Goal: Task Accomplishment & Management: Complete application form

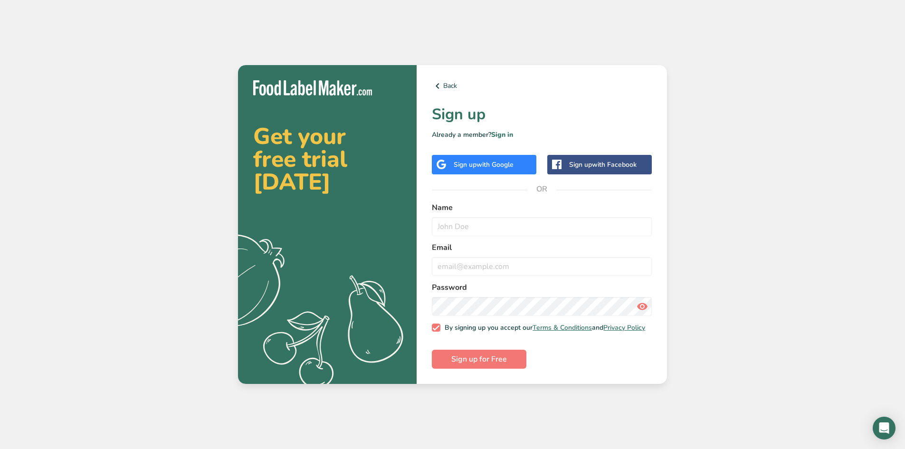
click at [491, 162] on span "with Google" at bounding box center [495, 164] width 37 height 9
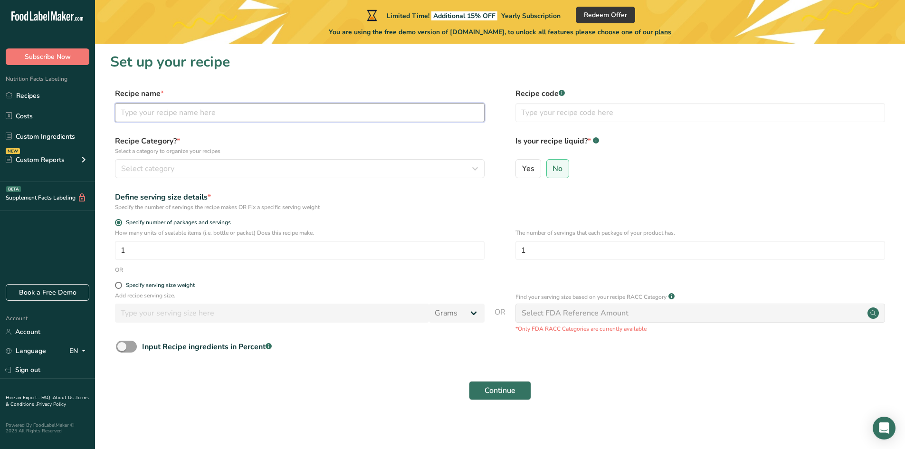
click at [188, 114] on input "text" at bounding box center [300, 112] width 370 height 19
type input "Pecan Oil"
click at [262, 163] on div "Select category" at bounding box center [297, 168] width 352 height 11
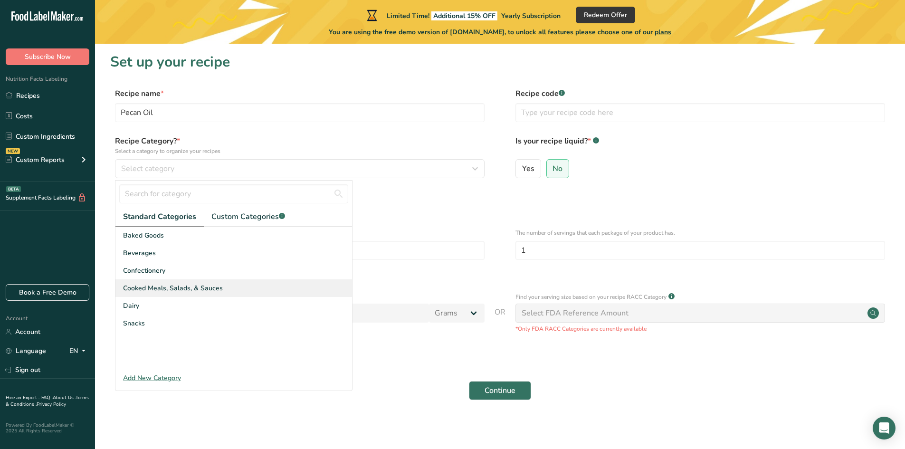
click at [220, 292] on span "Cooked Meals, Salads, & Sauces" at bounding box center [173, 288] width 100 height 10
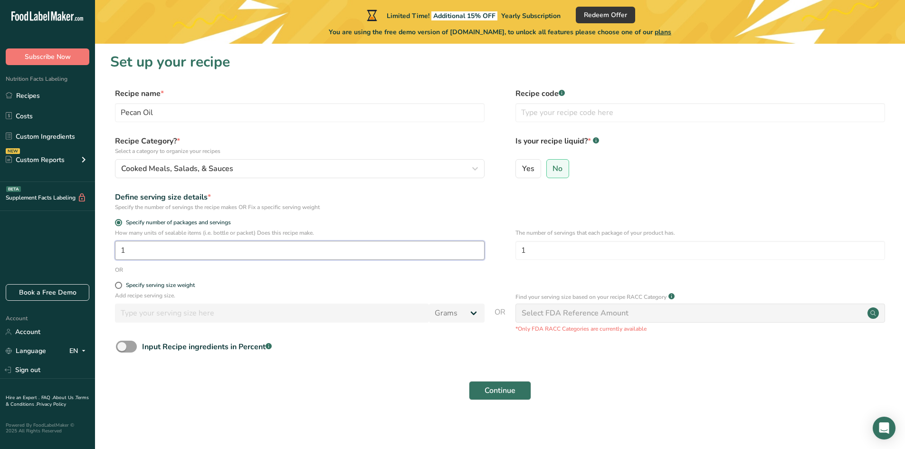
click at [181, 251] on input "1" at bounding box center [300, 250] width 370 height 19
drag, startPoint x: 168, startPoint y: 256, endPoint x: 115, endPoint y: 253, distance: 52.8
click at [115, 253] on input "17" at bounding box center [300, 250] width 370 height 19
type input "1"
click at [118, 286] on span at bounding box center [118, 285] width 7 height 7
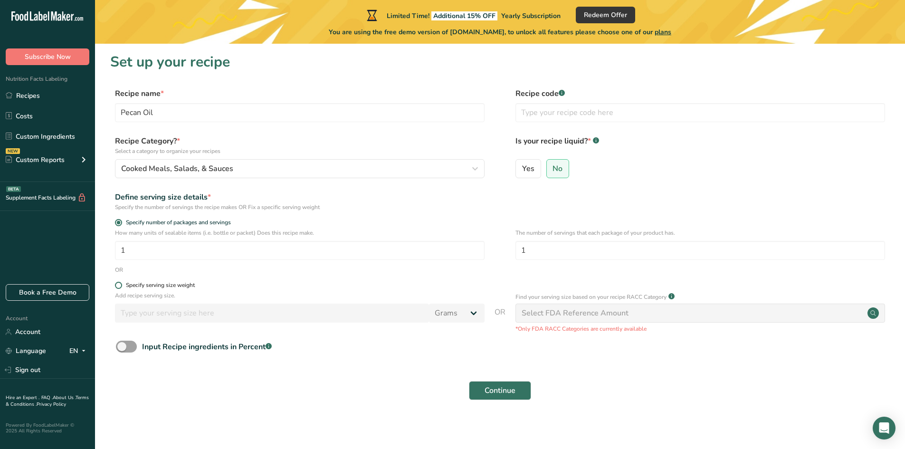
click at [118, 286] on input "Specify serving size weight" at bounding box center [118, 285] width 6 height 6
radio input "true"
radio input "false"
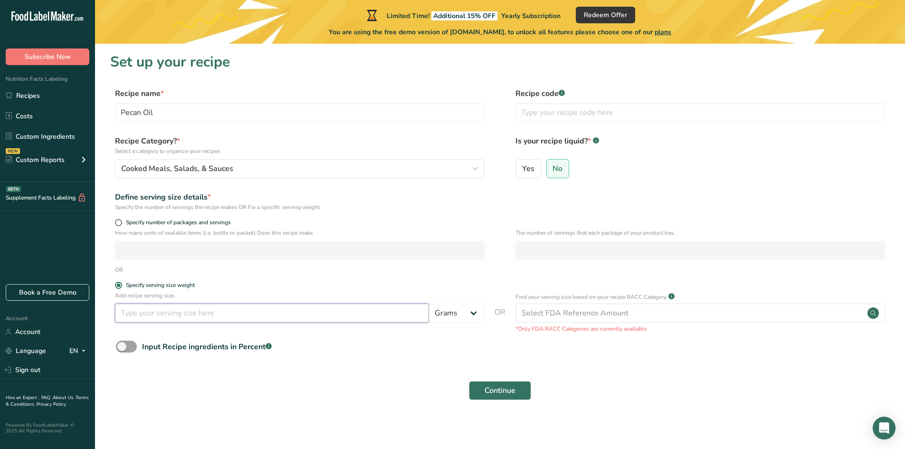
click at [155, 317] on input "number" at bounding box center [272, 313] width 314 height 19
type input "1"
click at [528, 171] on span "Yes" at bounding box center [528, 169] width 12 height 10
click at [522, 171] on input "Yes" at bounding box center [519, 168] width 6 height 6
radio input "true"
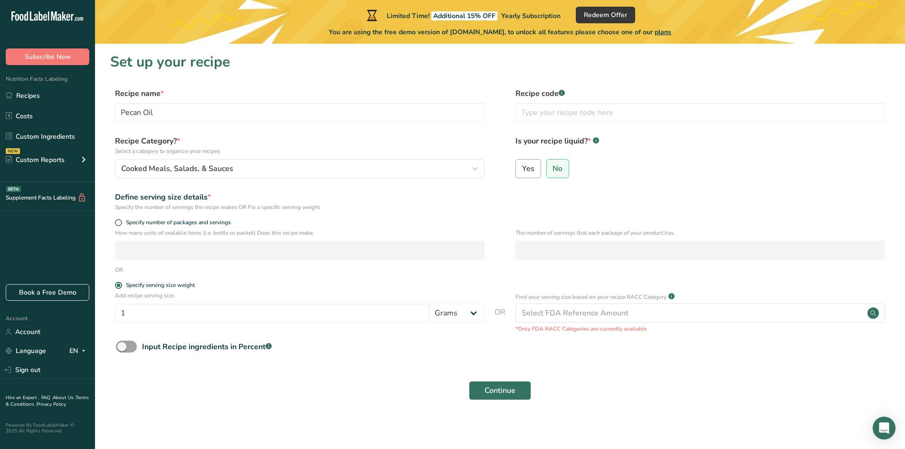
radio input "false"
select select "22"
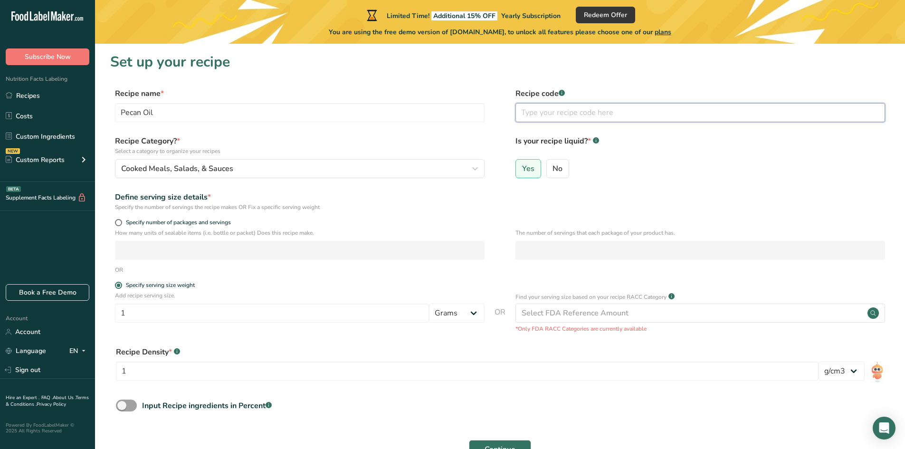
click at [567, 108] on input "text" at bounding box center [701, 112] width 370 height 19
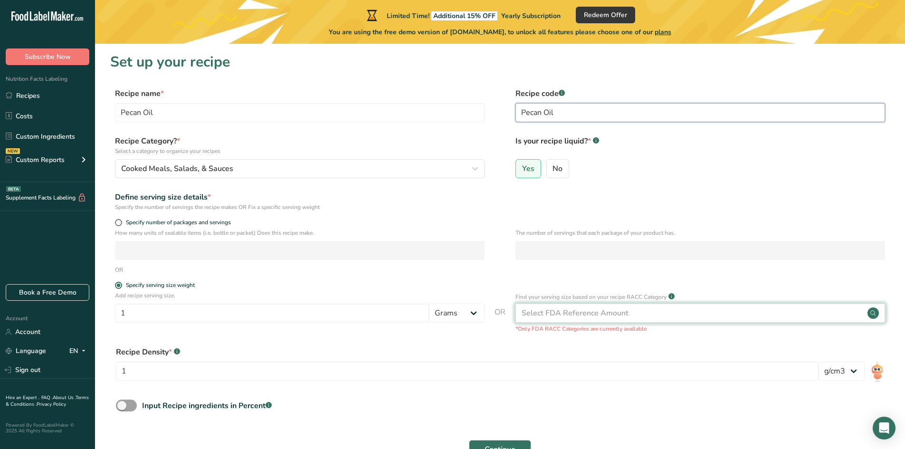
type input "Pecan Oil"
click at [575, 315] on div "Select FDA Reference Amount" at bounding box center [575, 312] width 107 height 11
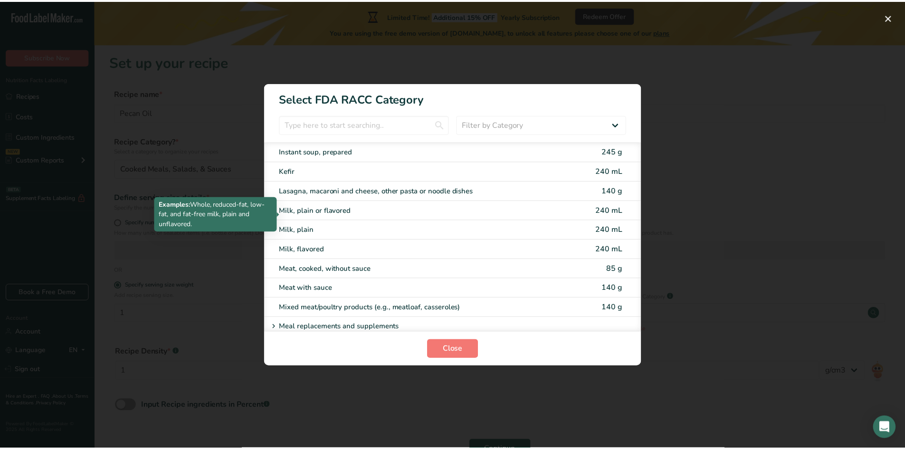
scroll to position [1283, 0]
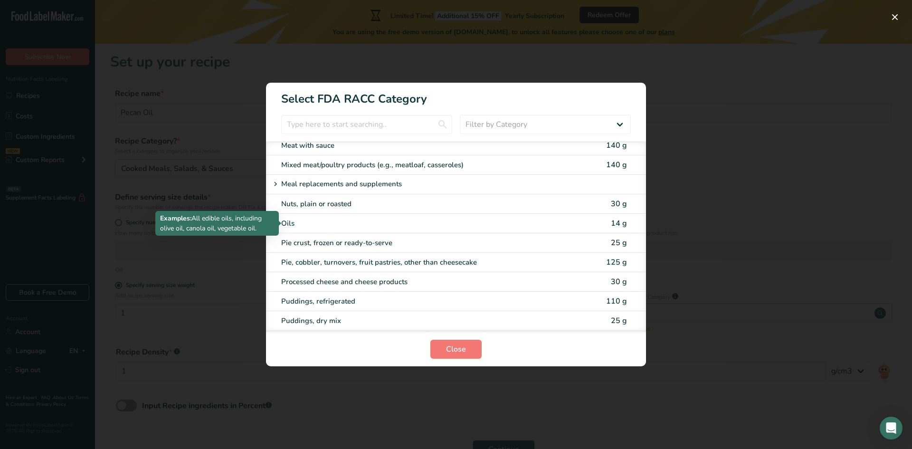
click at [293, 225] on div "Oils" at bounding box center [416, 223] width 270 height 11
type input "14"
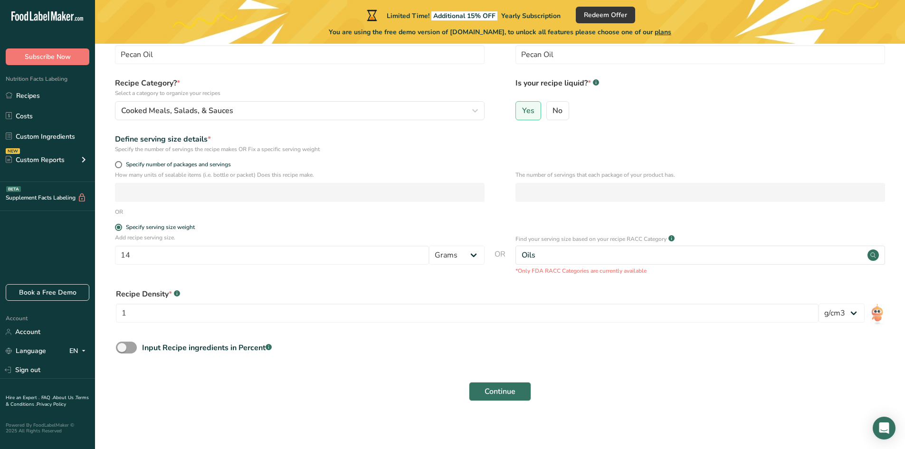
scroll to position [61, 0]
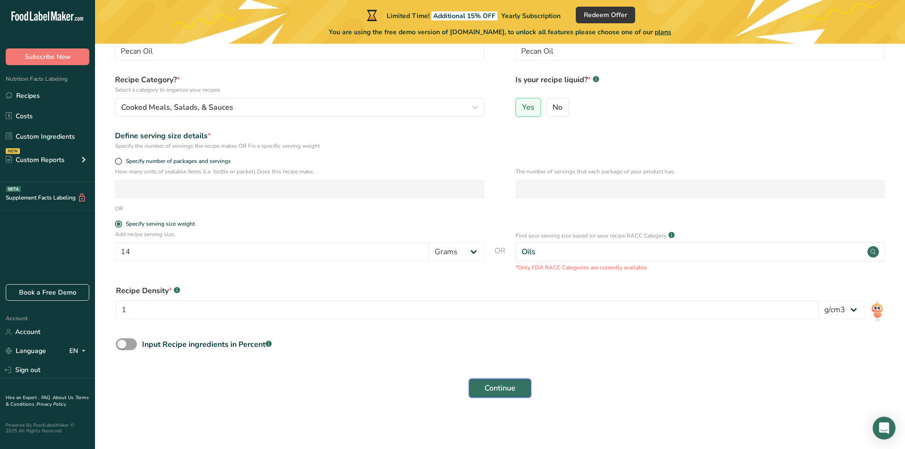
click at [507, 392] on span "Continue" at bounding box center [500, 387] width 31 height 11
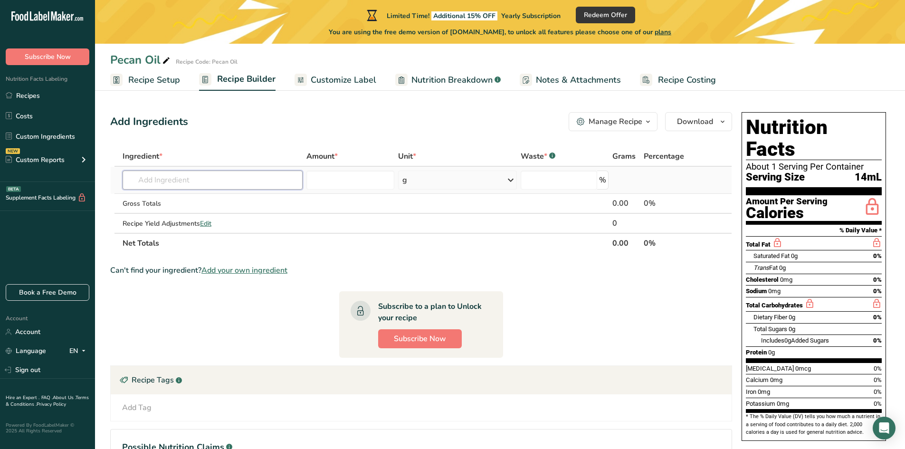
click at [282, 186] on input "text" at bounding box center [213, 180] width 180 height 19
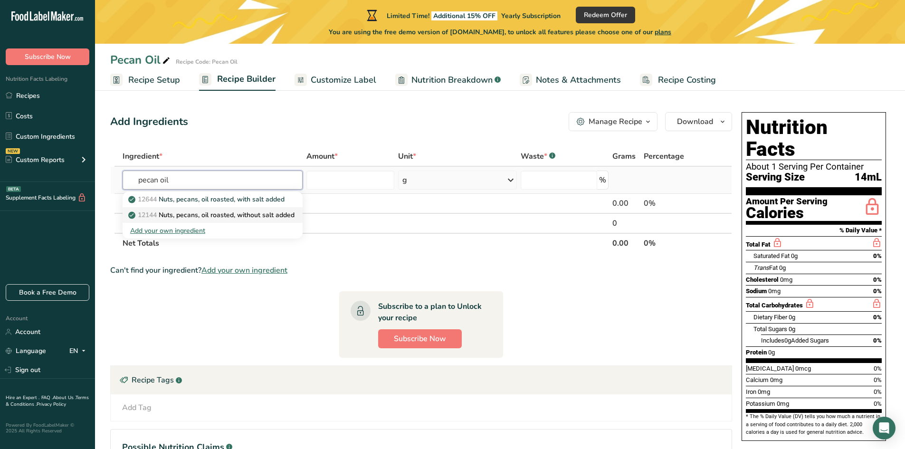
type input "pecan oil"
click at [207, 214] on p "12144 Nuts, pecans, oil roasted, without salt added" at bounding box center [212, 215] width 164 height 10
type input "Nuts, pecans, oil roasted, without salt added"
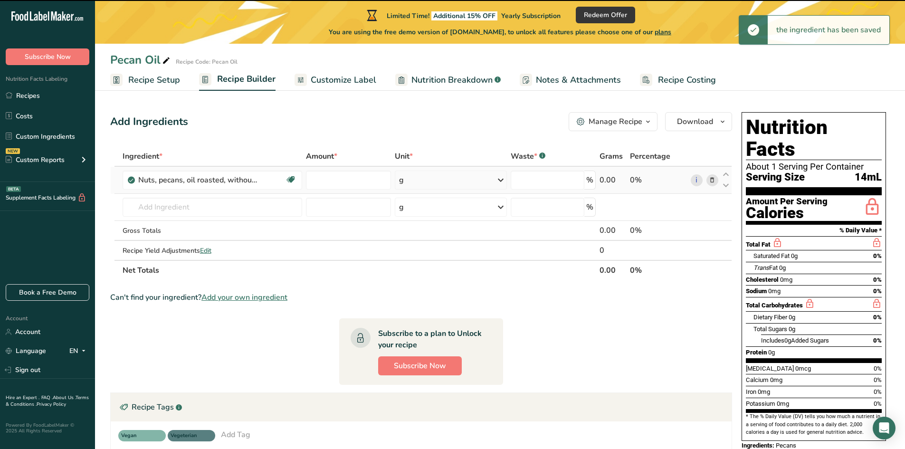
type input "0"
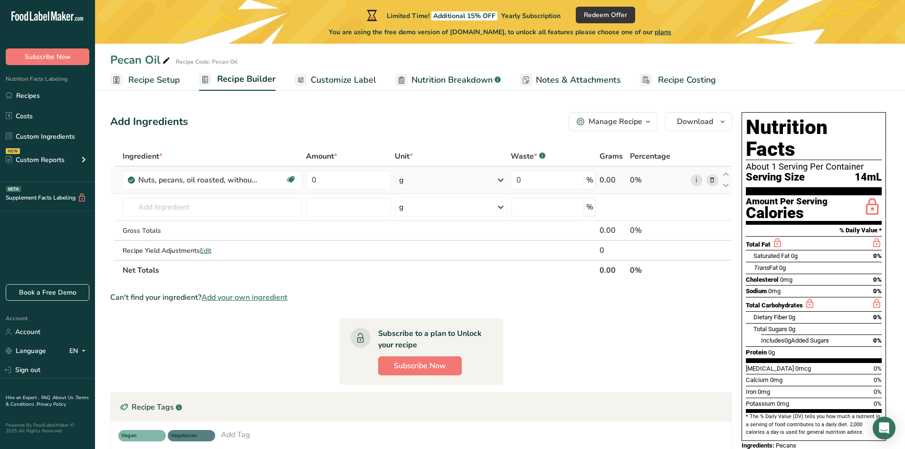
click at [266, 297] on span "Add your own ingredient" at bounding box center [244, 297] width 86 height 11
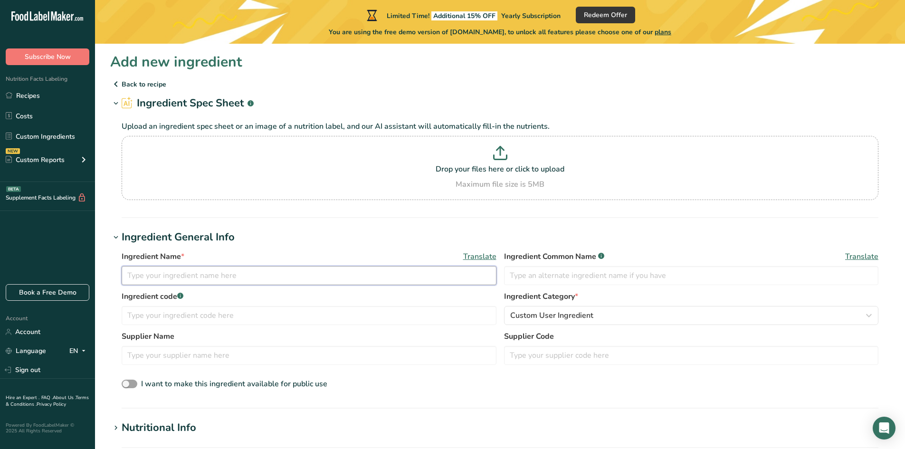
click at [246, 277] on input "text" at bounding box center [309, 275] width 375 height 19
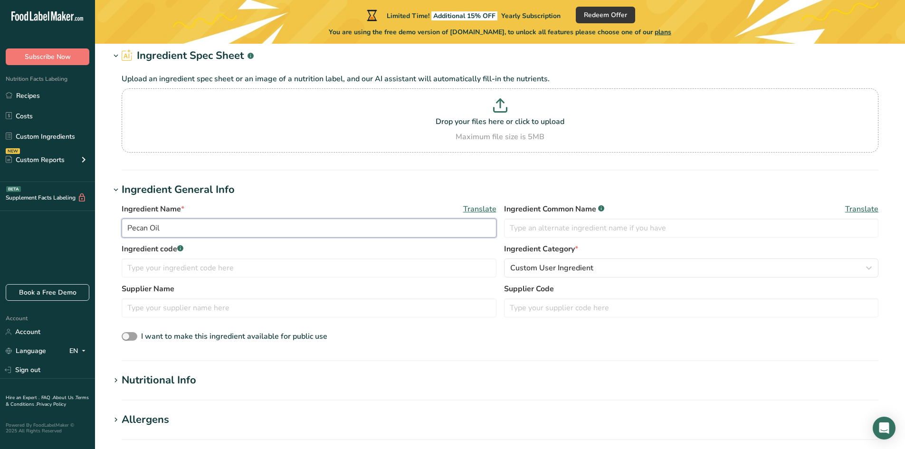
scroll to position [95, 0]
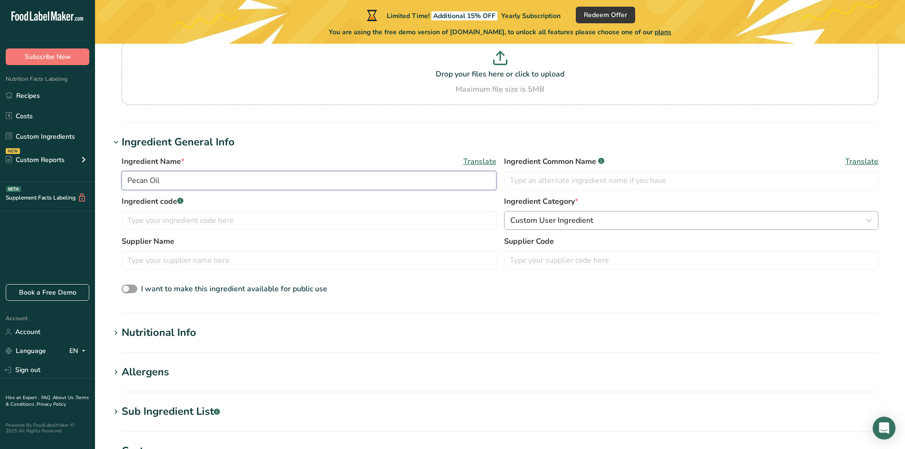
type input "Pecan Oil"
click at [552, 219] on span "Custom User Ingredient" at bounding box center [551, 220] width 83 height 11
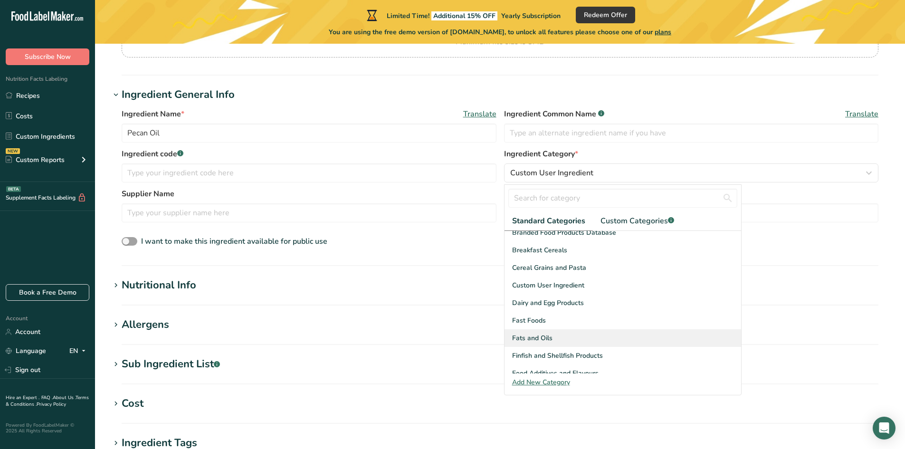
click at [548, 334] on span "Fats and Oils" at bounding box center [532, 338] width 40 height 10
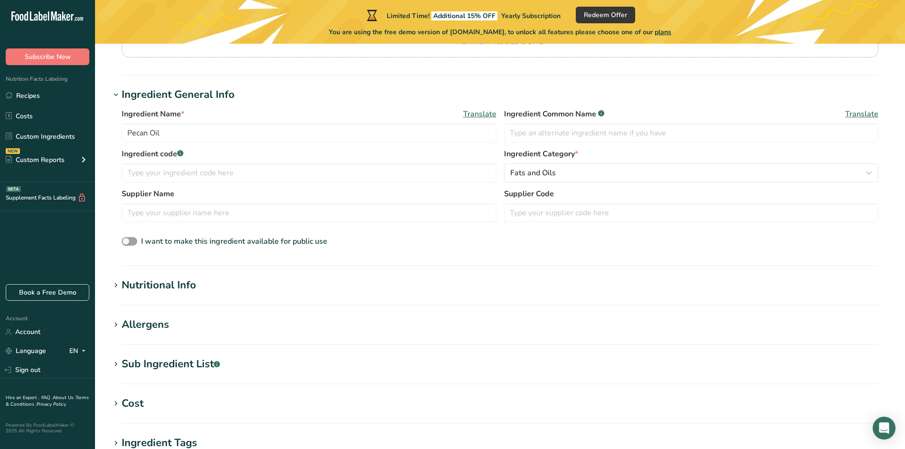
scroll to position [190, 0]
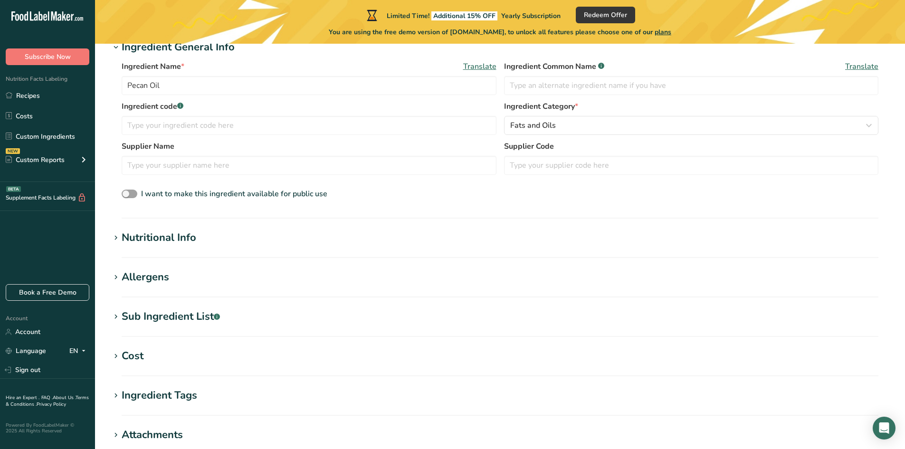
click at [146, 239] on div "Nutritional Info" at bounding box center [159, 238] width 75 height 16
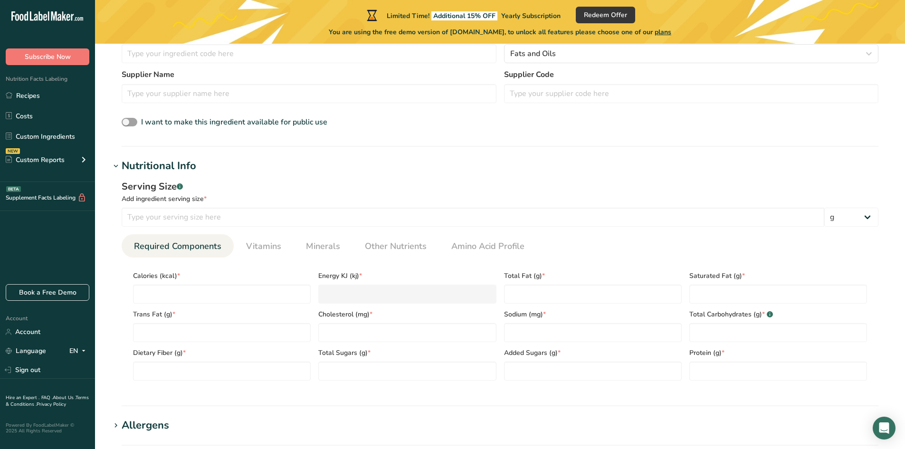
scroll to position [333, 0]
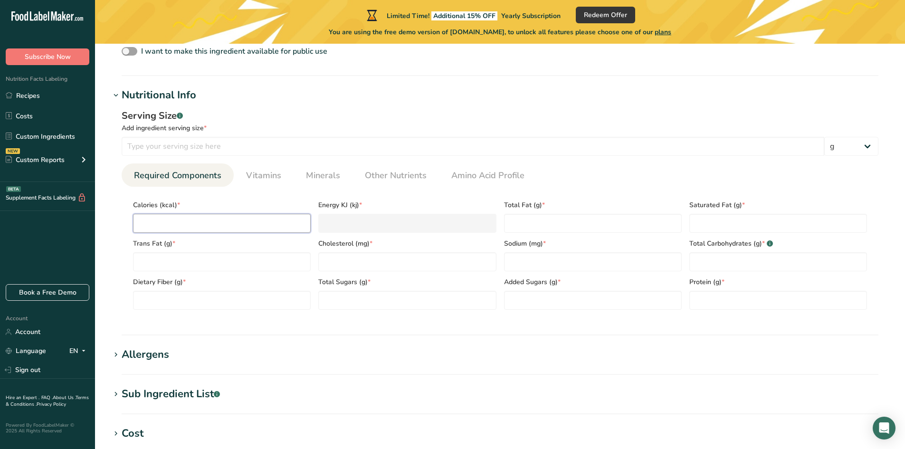
click at [207, 228] on input "number" at bounding box center [222, 223] width 178 height 19
click at [183, 144] on input "number" at bounding box center [473, 146] width 703 height 19
type input "1"
click at [229, 220] on input "number" at bounding box center [222, 223] width 178 height 19
type input "1"
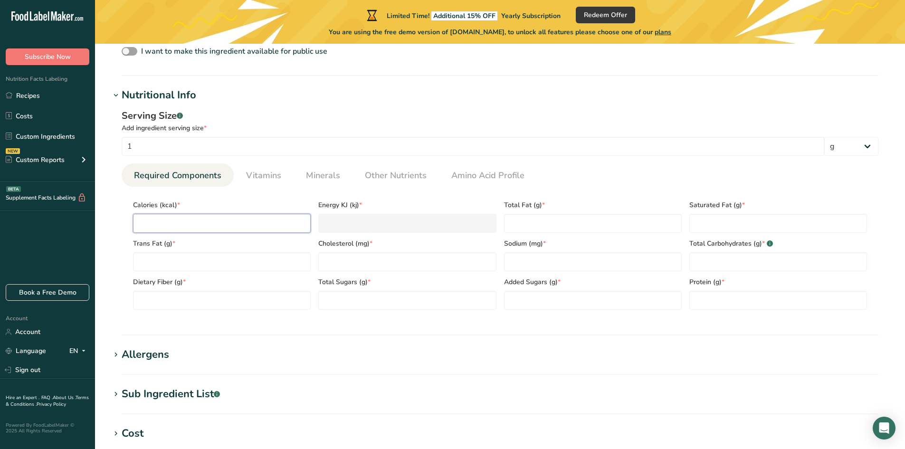
type KJ "4.2"
type input "12"
type KJ "50.2"
type input "120"
type KJ "502.1"
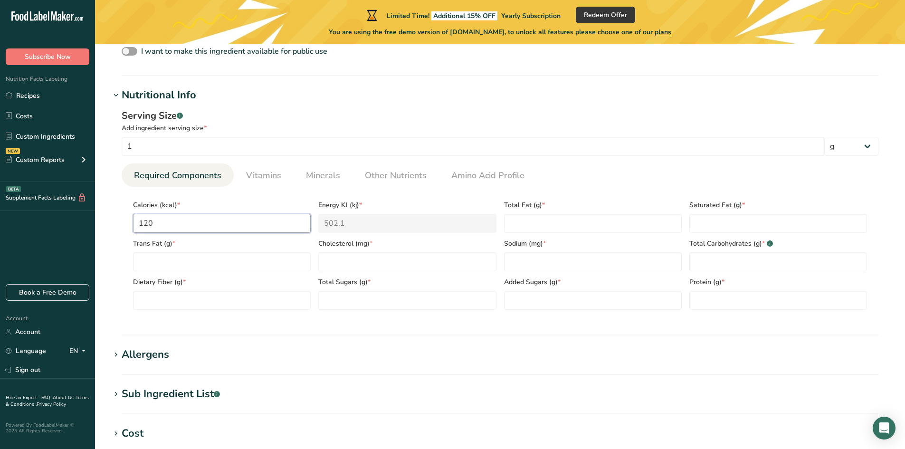
type input "120"
click at [532, 224] on Fat "number" at bounding box center [593, 223] width 178 height 19
type Fat "14"
type Fat "1.5"
type Fat "0"
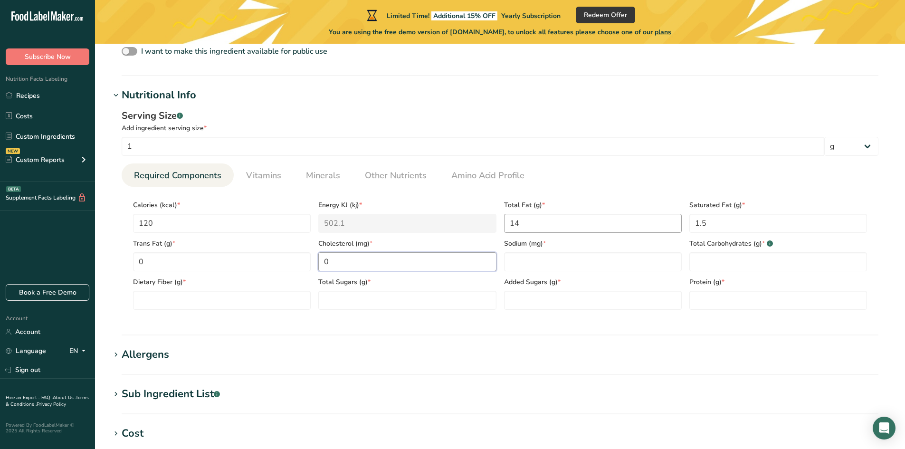
type input "0"
type Carbohydrates "0"
type Fiber "0"
type Sugars "0"
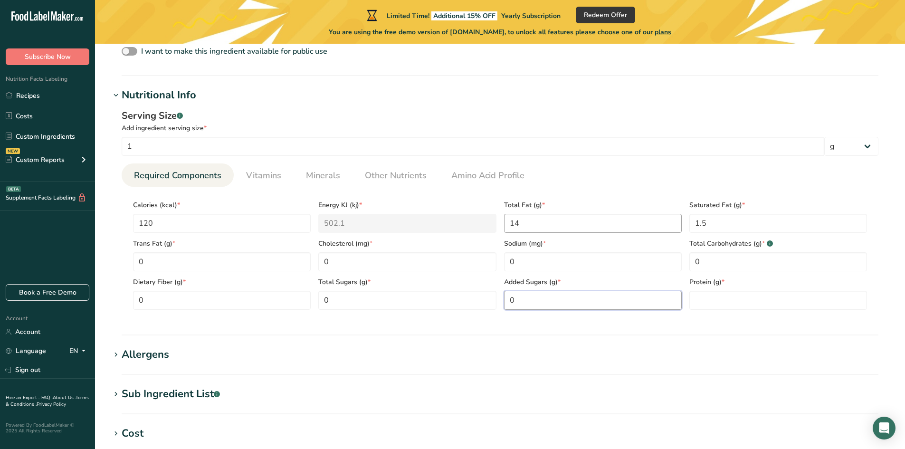
type Sugars "0"
type input "0"
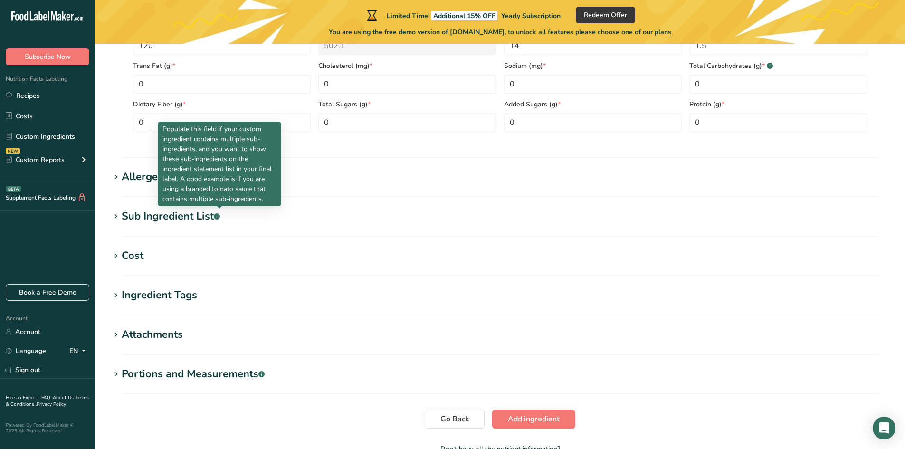
scroll to position [570, 0]
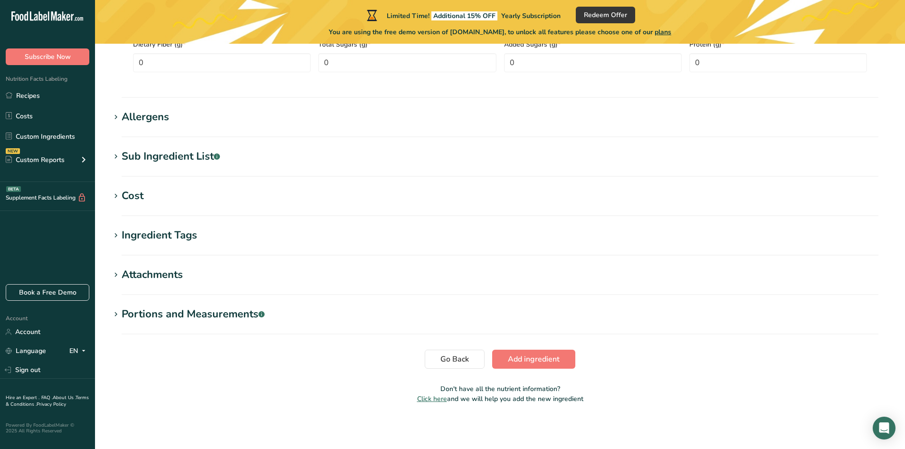
click at [202, 315] on div "Portions and Measurements .a-a{fill:#347362;}.b-a{fill:#fff;}" at bounding box center [193, 314] width 143 height 16
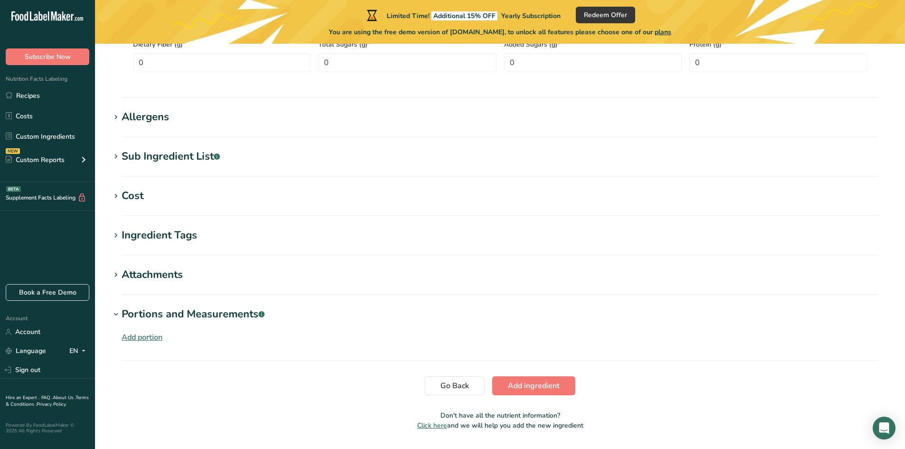
click at [149, 336] on div "Add portion" at bounding box center [142, 337] width 41 height 11
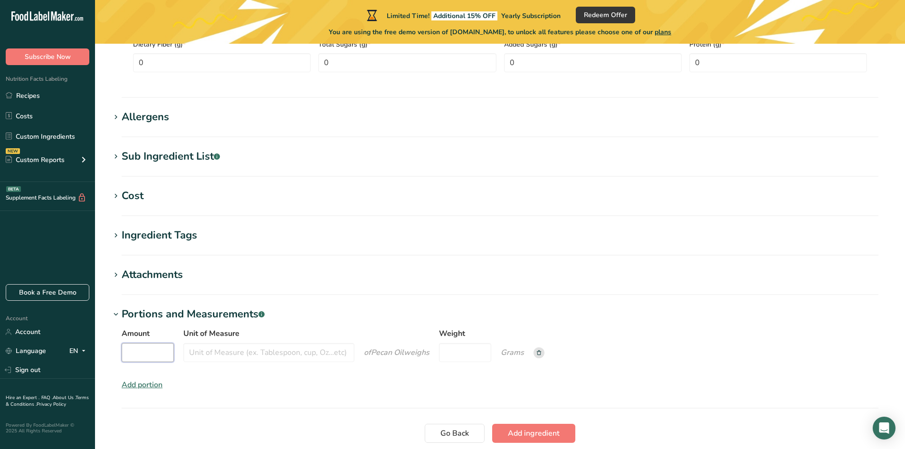
click at [156, 356] on input "Amount" at bounding box center [148, 352] width 52 height 19
type input "1"
click at [231, 355] on input "Unit of Measure" at bounding box center [268, 352] width 171 height 19
type input "T"
click at [460, 351] on input "Weight" at bounding box center [465, 352] width 52 height 19
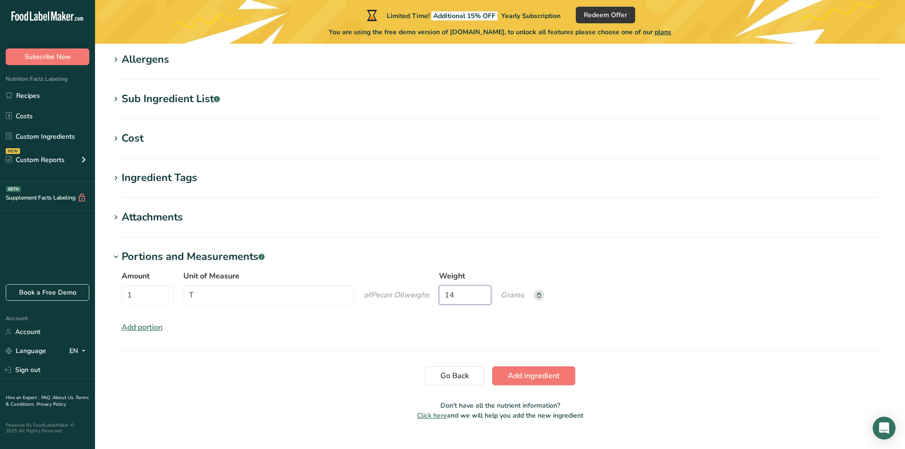
scroll to position [645, 0]
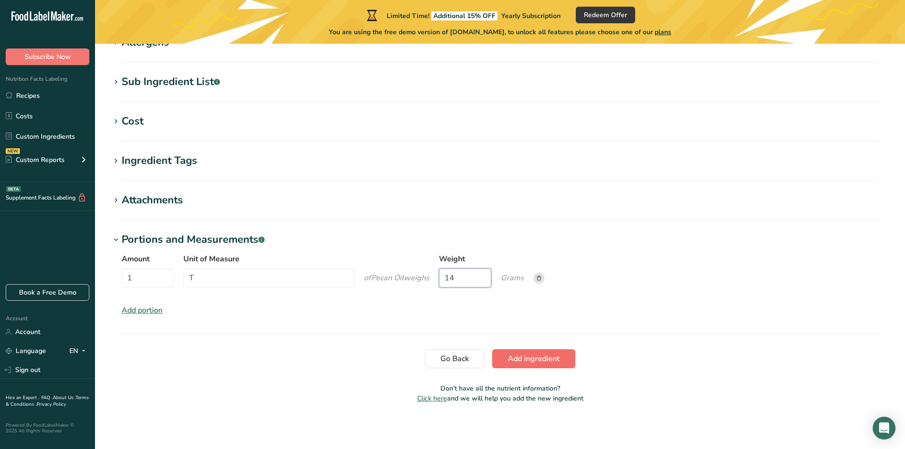
type input "14"
click at [528, 360] on span "Add ingredient" at bounding box center [534, 358] width 52 height 11
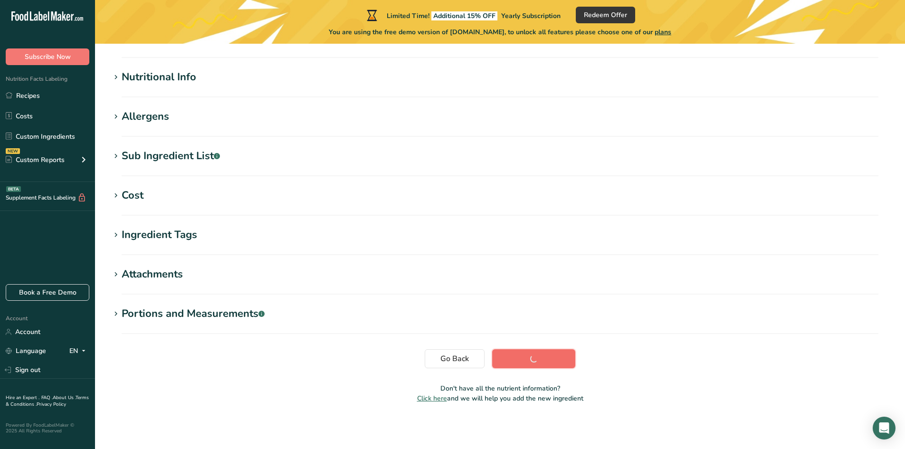
scroll to position [105, 0]
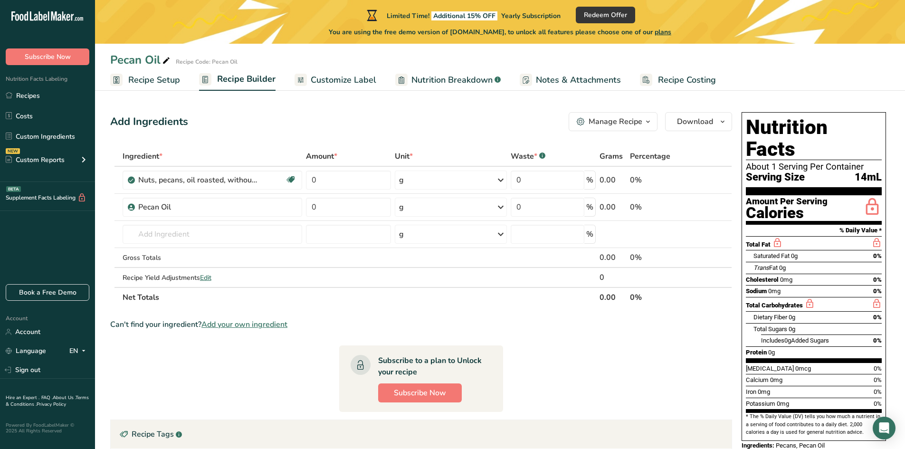
click at [338, 81] on span "Customize Label" at bounding box center [344, 80] width 66 height 13
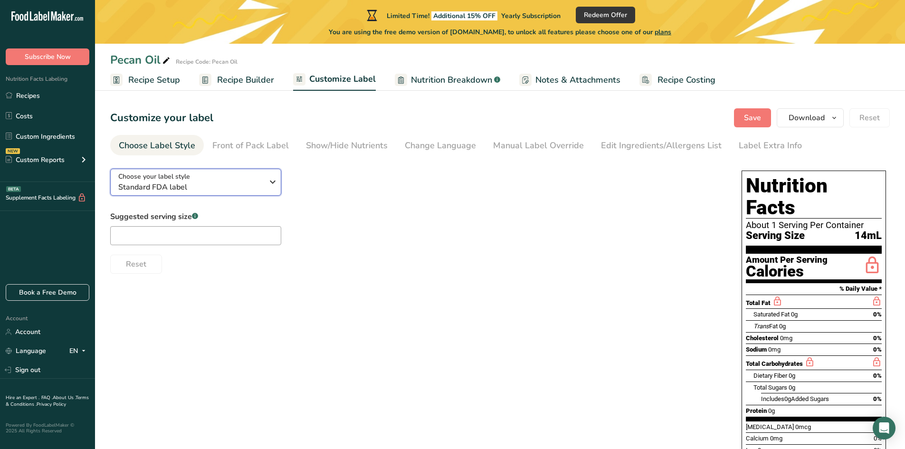
click at [192, 184] on span "Standard FDA label" at bounding box center [190, 187] width 145 height 11
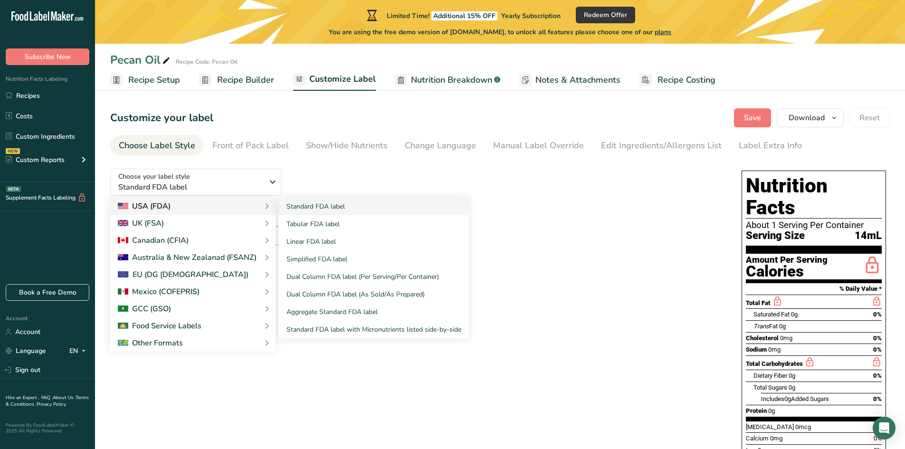
click at [180, 205] on div "USA (FDA)" at bounding box center [193, 206] width 150 height 11
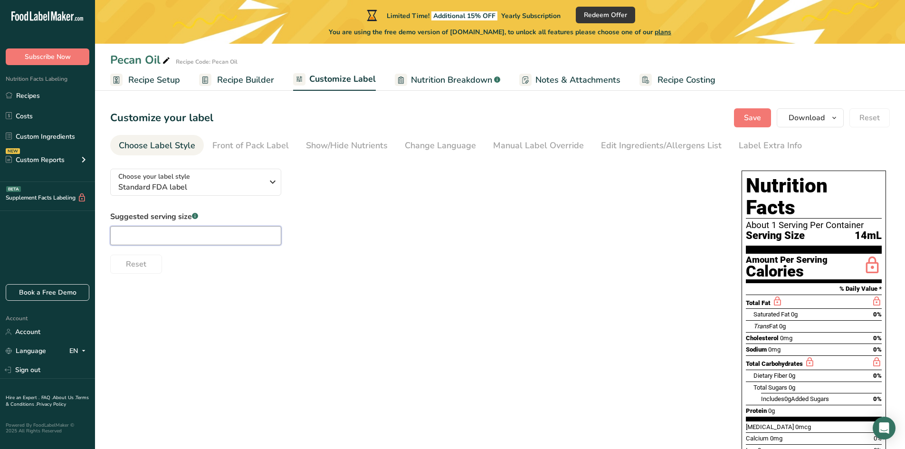
click at [193, 239] on input "text" at bounding box center [195, 235] width 171 height 19
type input "1"
click at [162, 81] on span "Recipe Setup" at bounding box center [154, 80] width 52 height 13
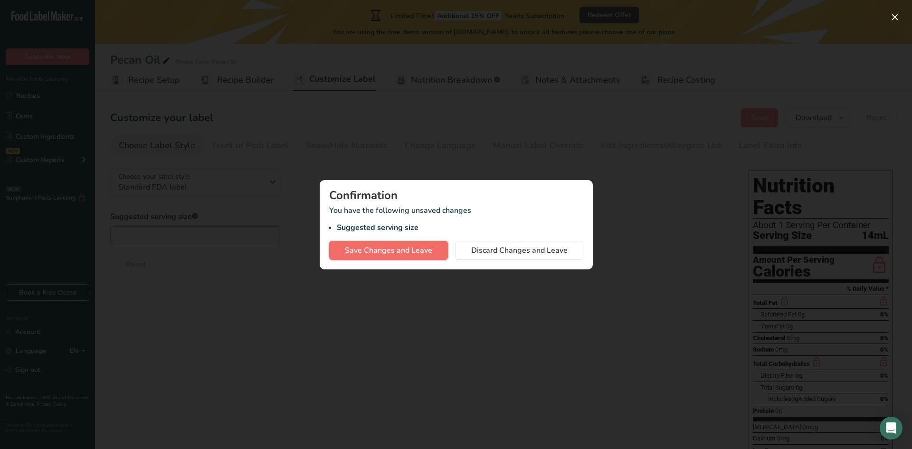
click at [391, 252] on span "Save Changes and Leave" at bounding box center [388, 250] width 87 height 11
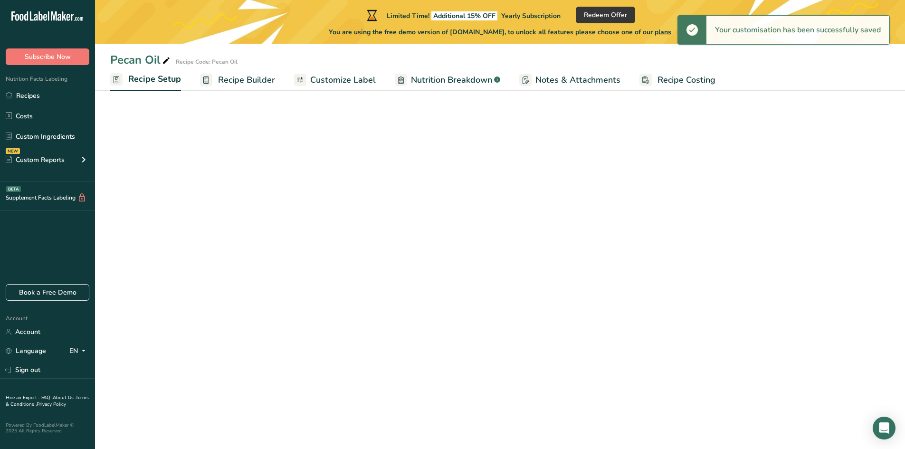
select select "22"
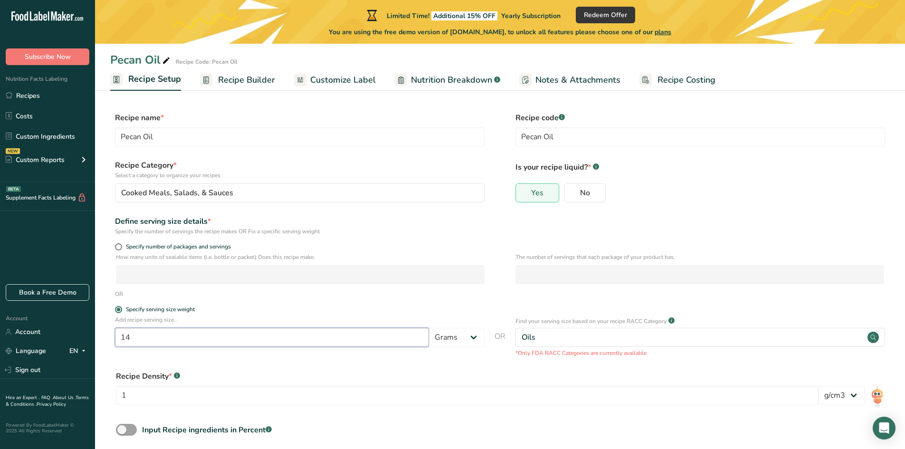
click at [168, 341] on input "14" at bounding box center [272, 337] width 314 height 19
type input "1"
click at [476, 340] on select "Grams kg mg mcg lb oz l mL fl oz tbsp tsp cup qt gallon" at bounding box center [457, 337] width 56 height 19
select select "19"
click at [429, 328] on select "Grams kg mg mcg lb oz l mL fl oz tbsp tsp cup qt gallon" at bounding box center [457, 337] width 56 height 19
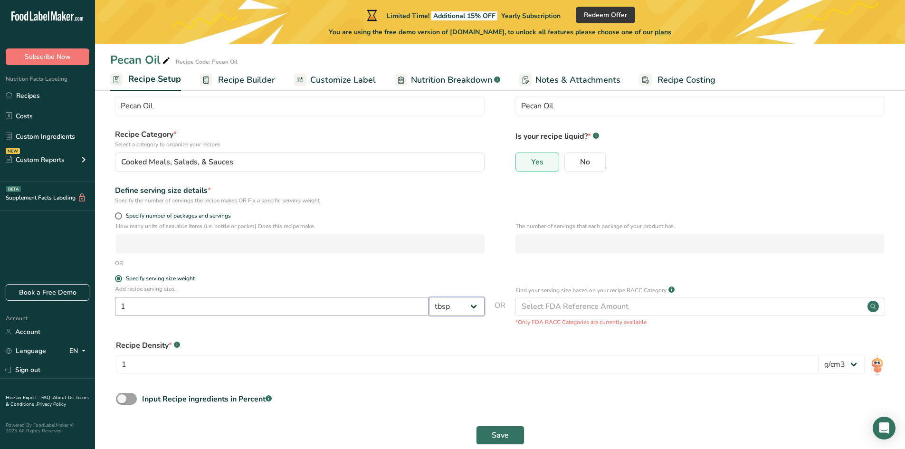
scroll to position [48, 0]
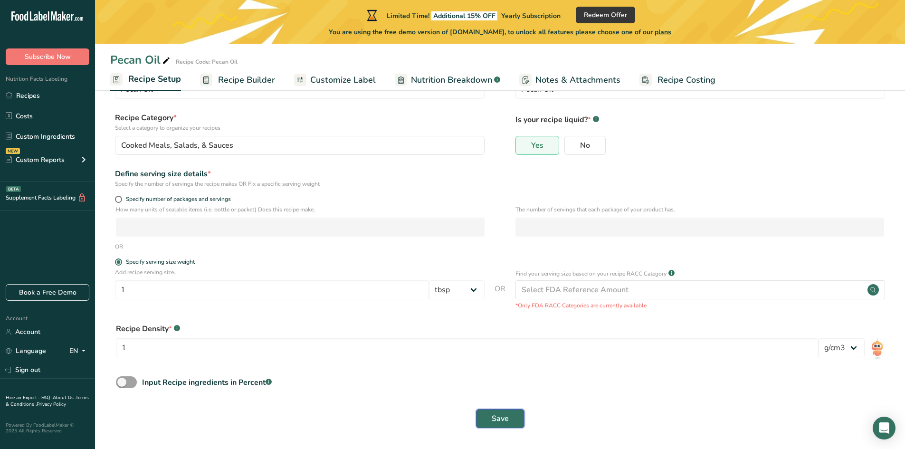
click at [492, 417] on span "Save" at bounding box center [500, 418] width 17 height 11
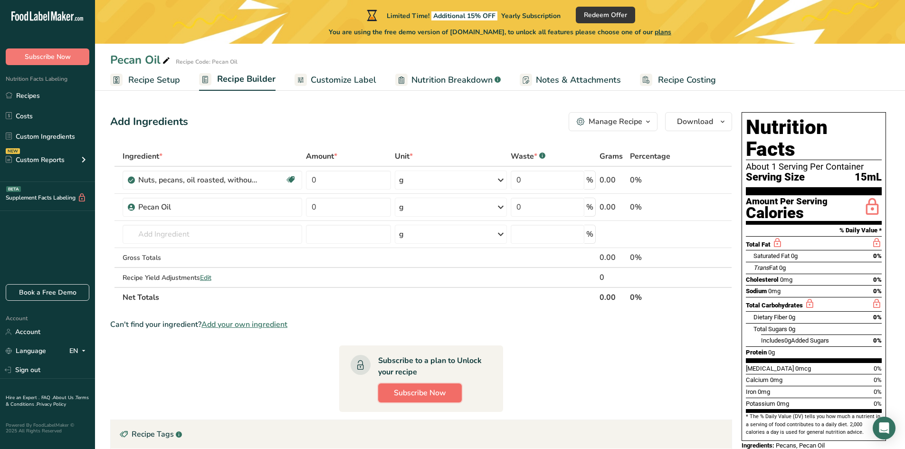
click at [423, 392] on span "Subscribe Now" at bounding box center [420, 392] width 52 height 11
